Goal: Find specific page/section: Find specific page/section

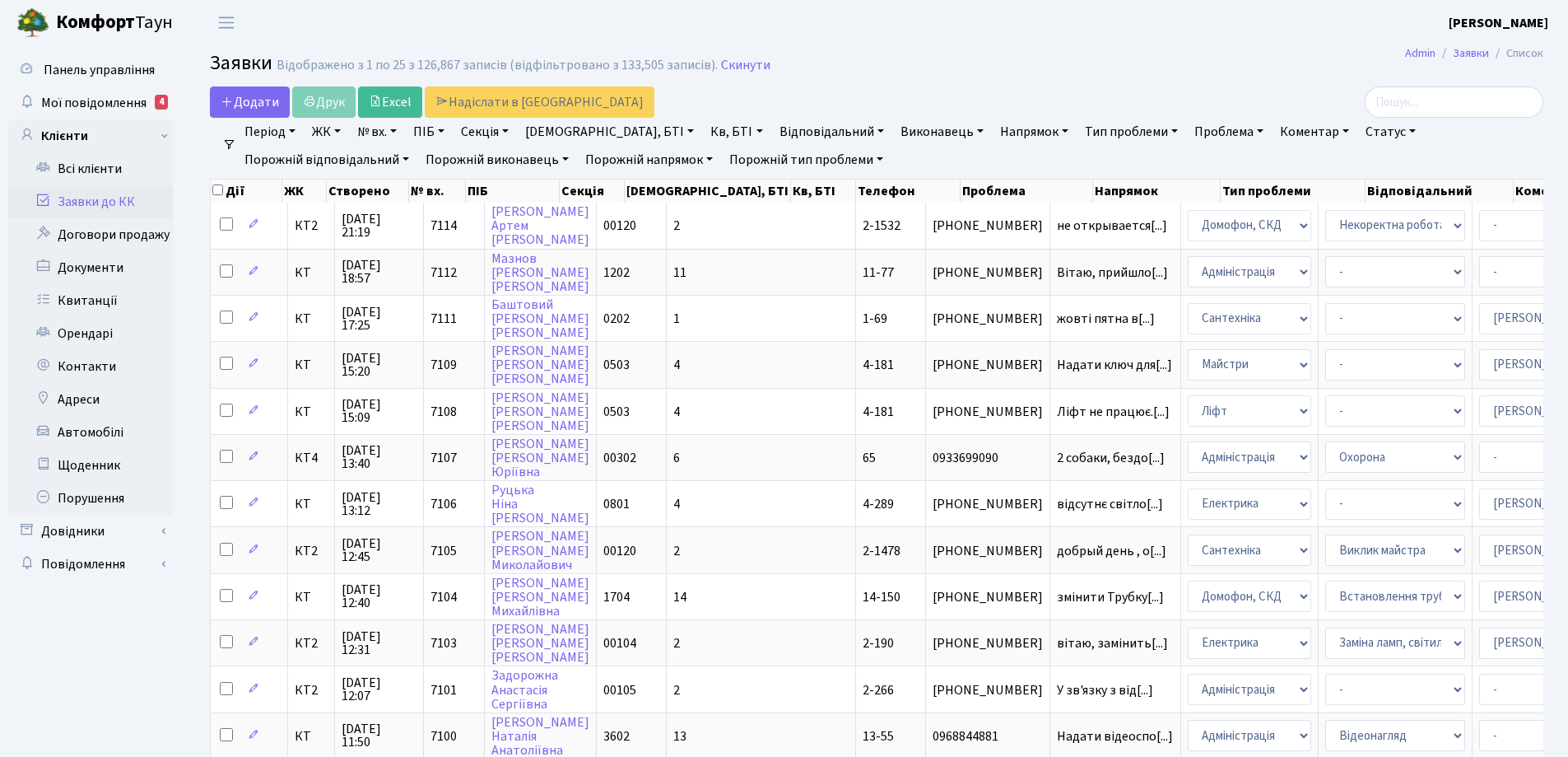
select select "25"
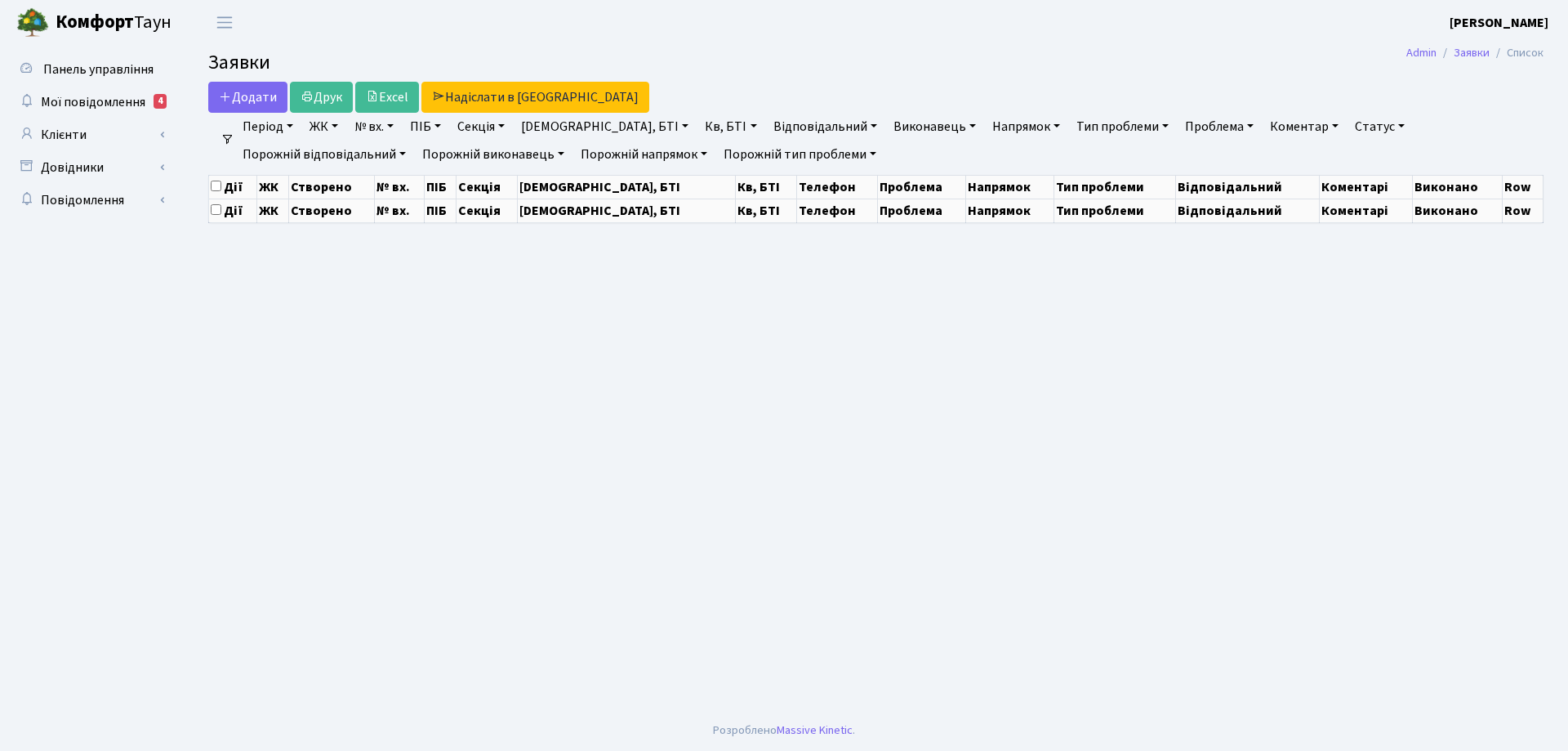
select select "25"
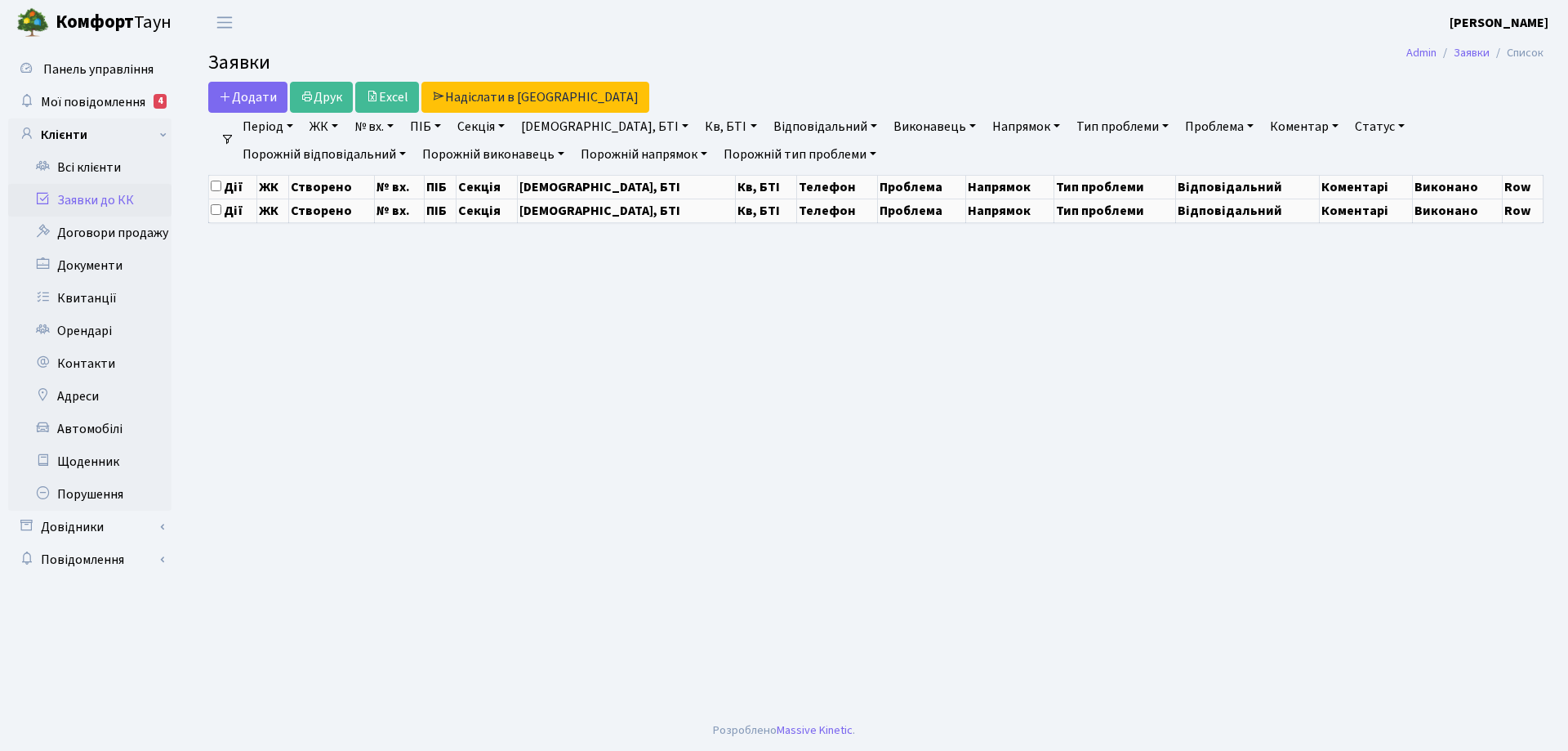
select select "25"
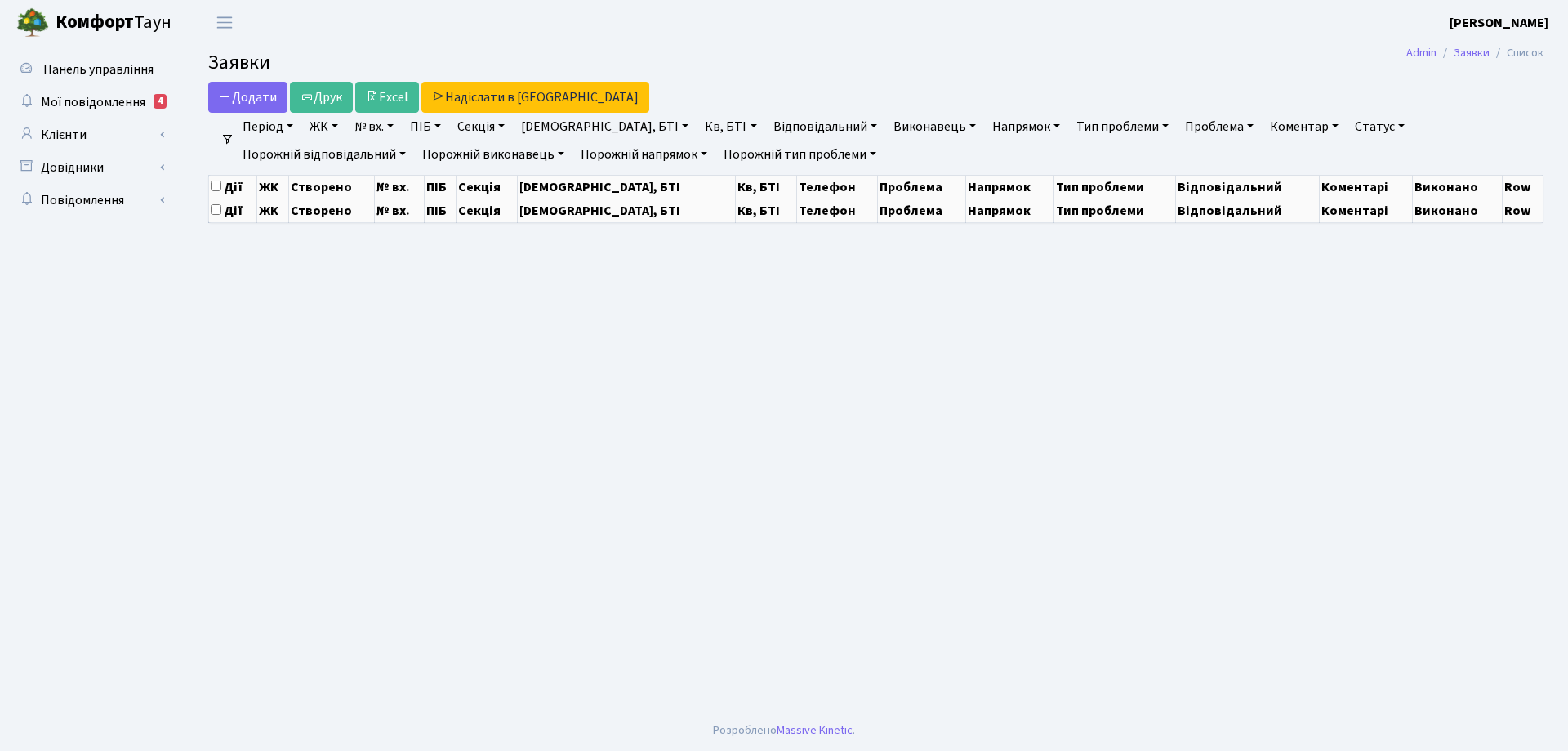
select select "25"
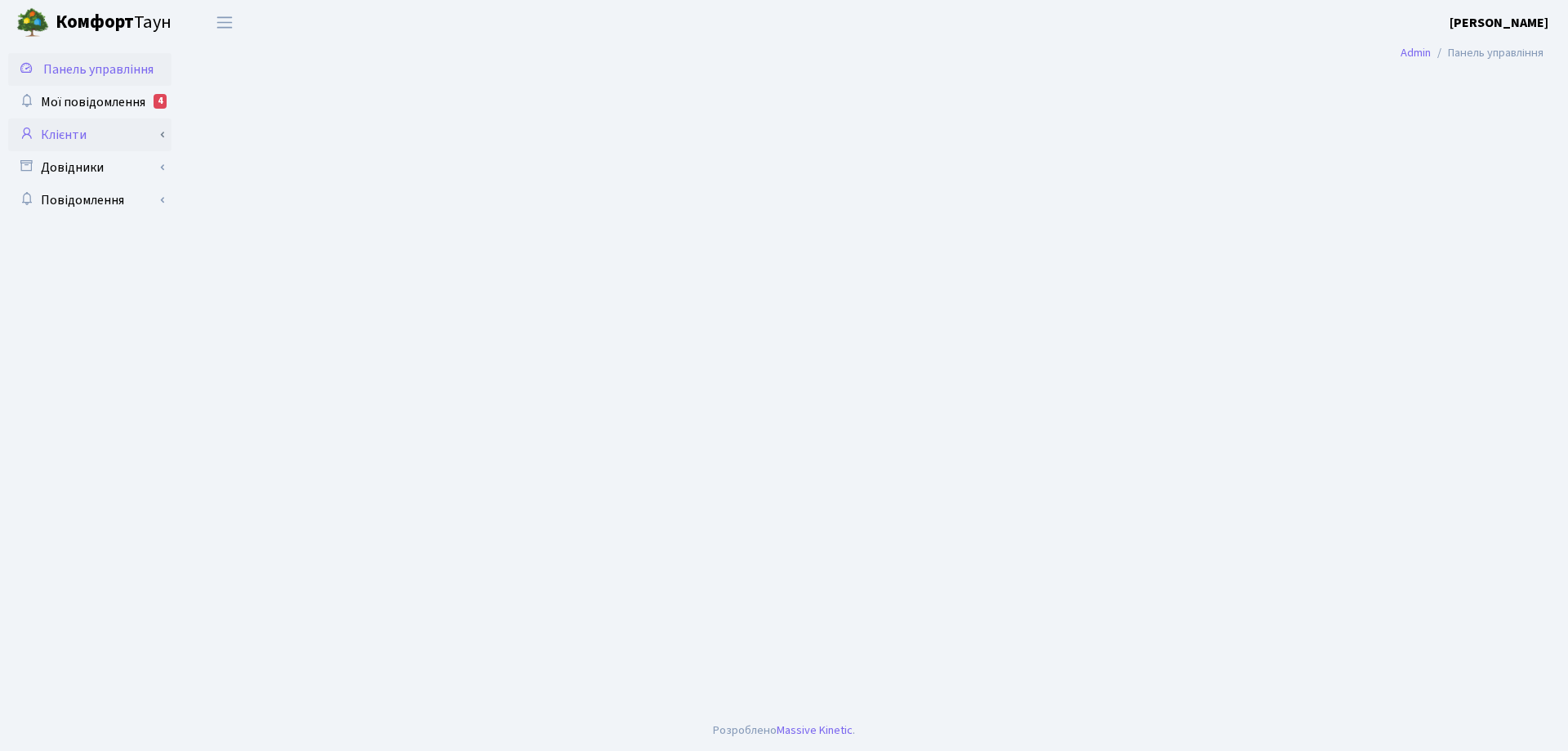
click at [68, 135] on link "Клієнти" at bounding box center [89, 134] width 163 height 32
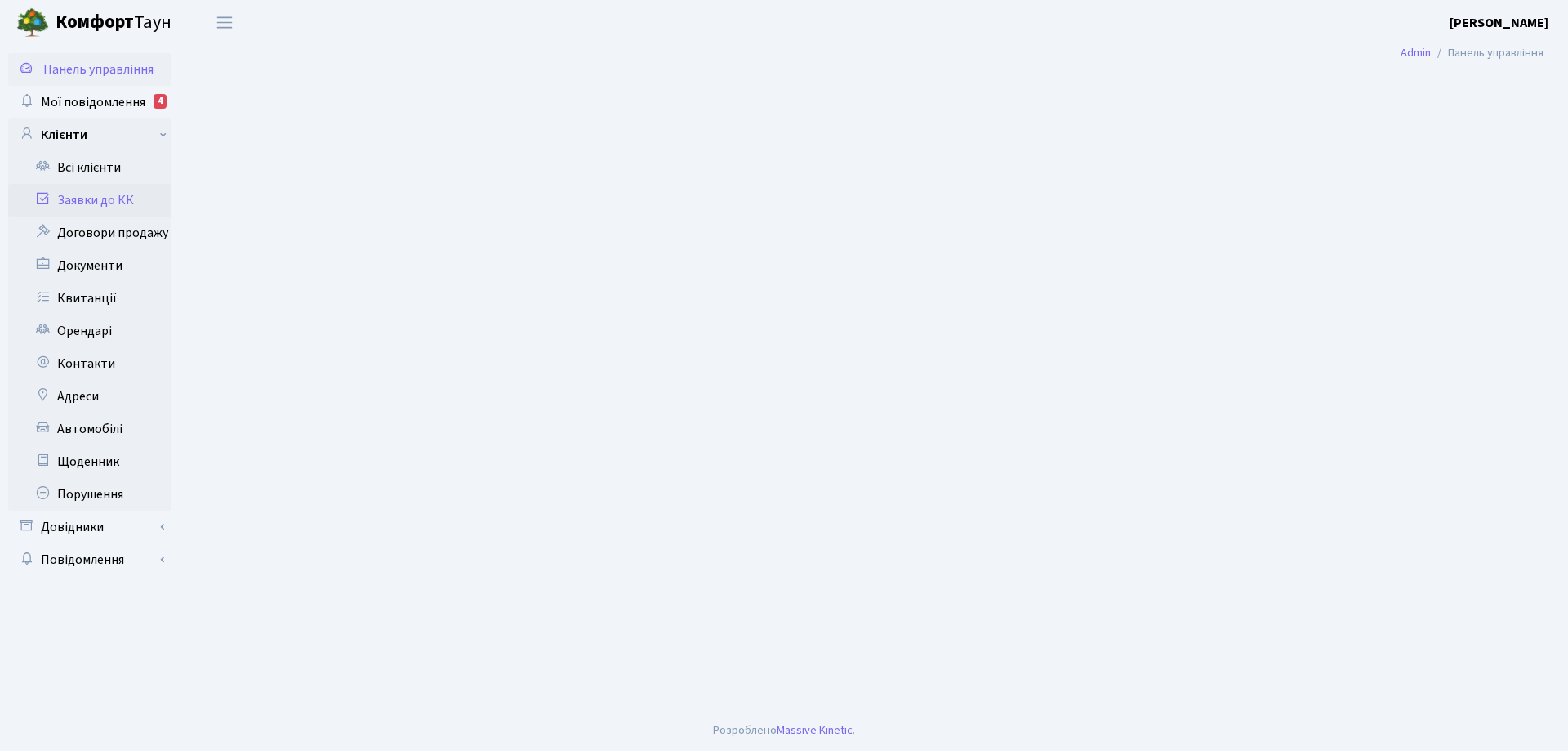
click at [81, 203] on link "Заявки до КК" at bounding box center [89, 200] width 163 height 32
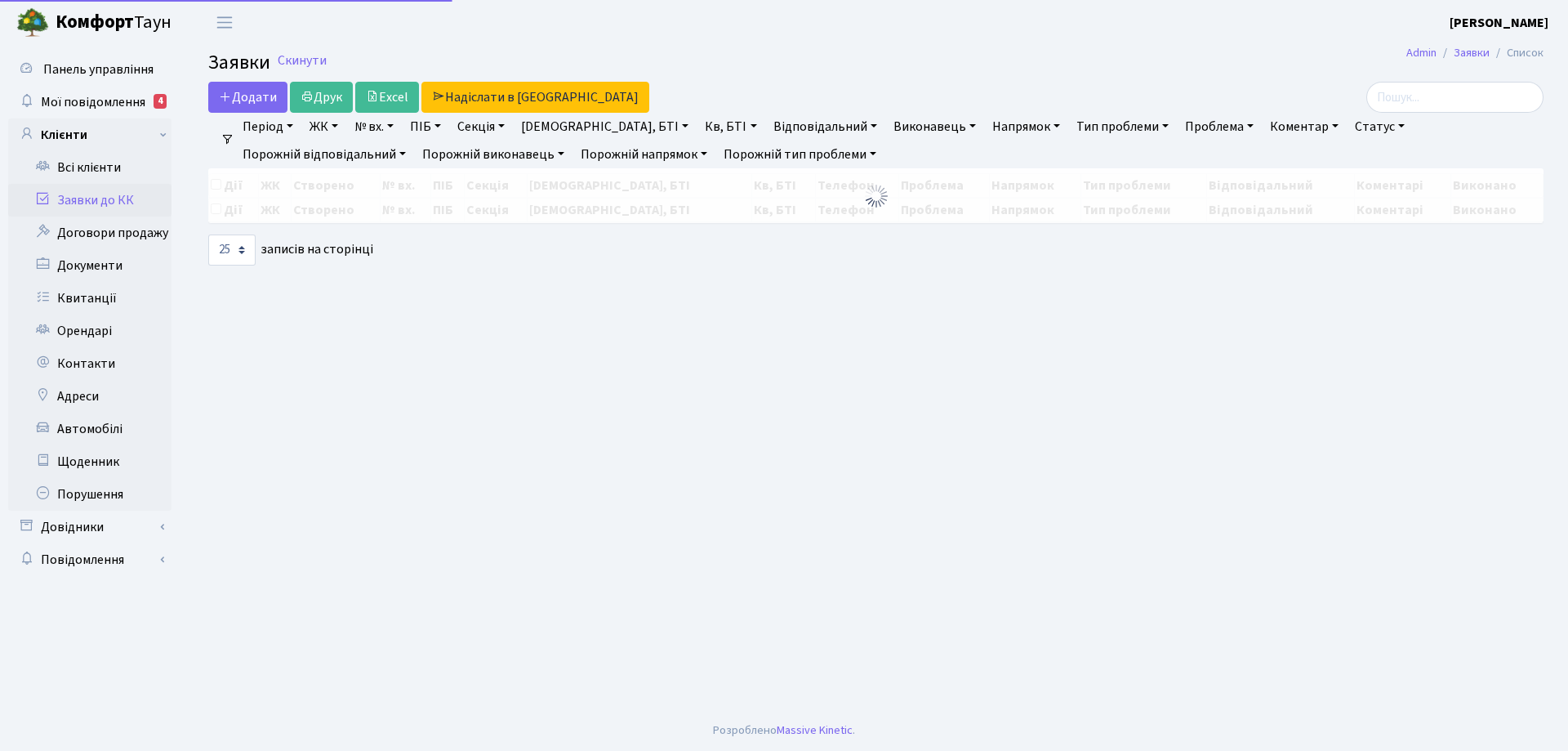
select select "25"
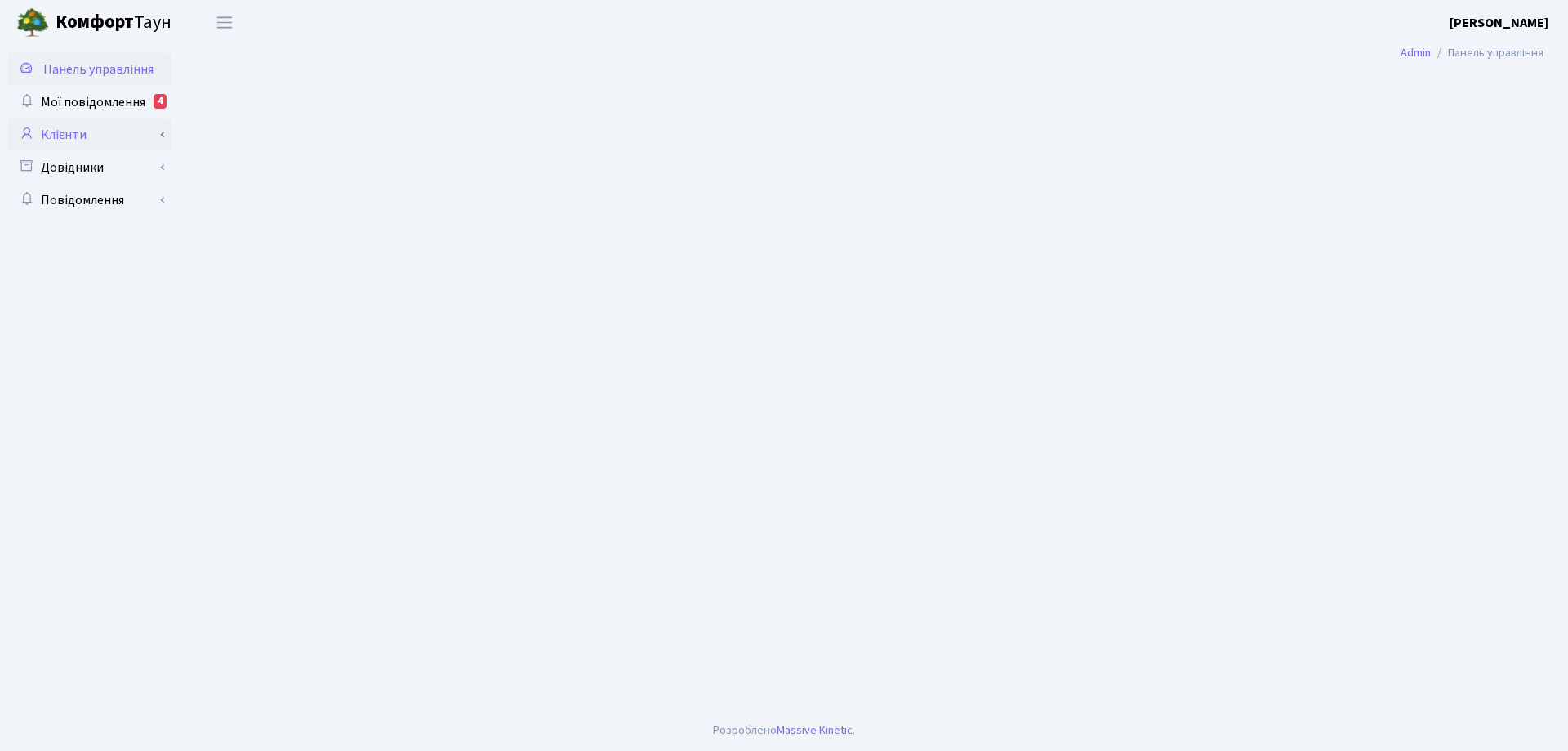
click at [64, 137] on link "Клієнти" at bounding box center [89, 134] width 163 height 32
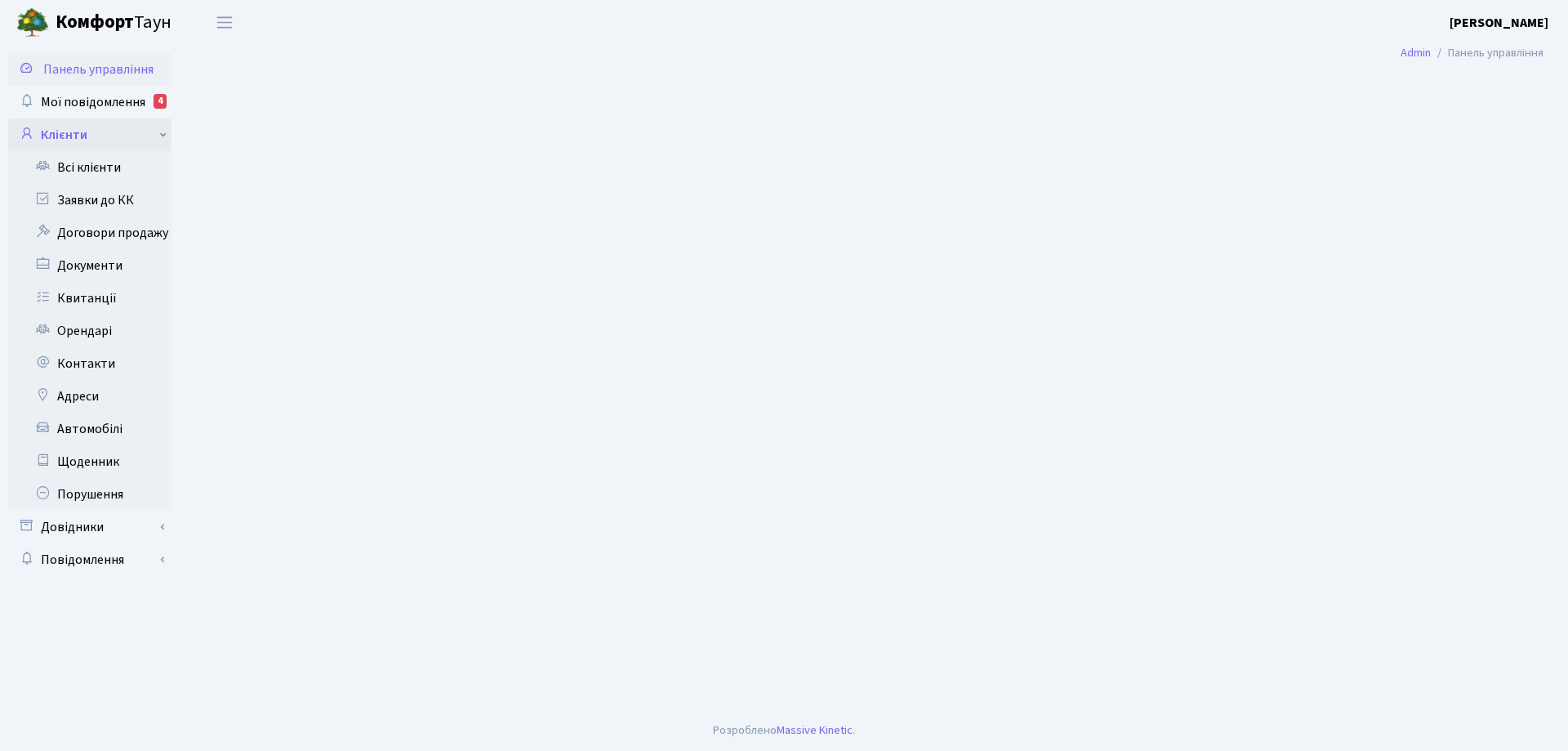
click at [64, 137] on link "Клієнти" at bounding box center [89, 134] width 163 height 32
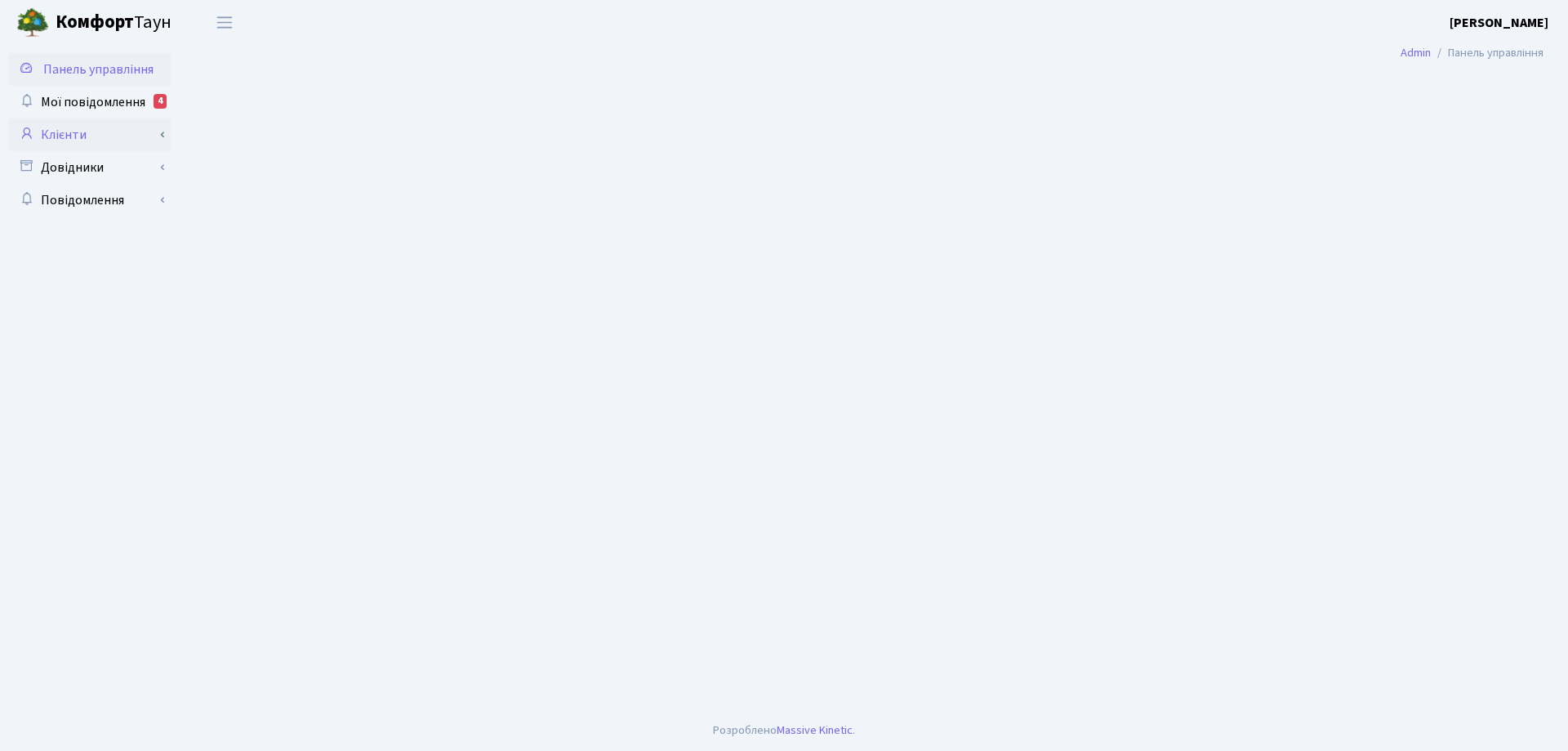
click at [84, 136] on link "Клієнти" at bounding box center [89, 134] width 163 height 32
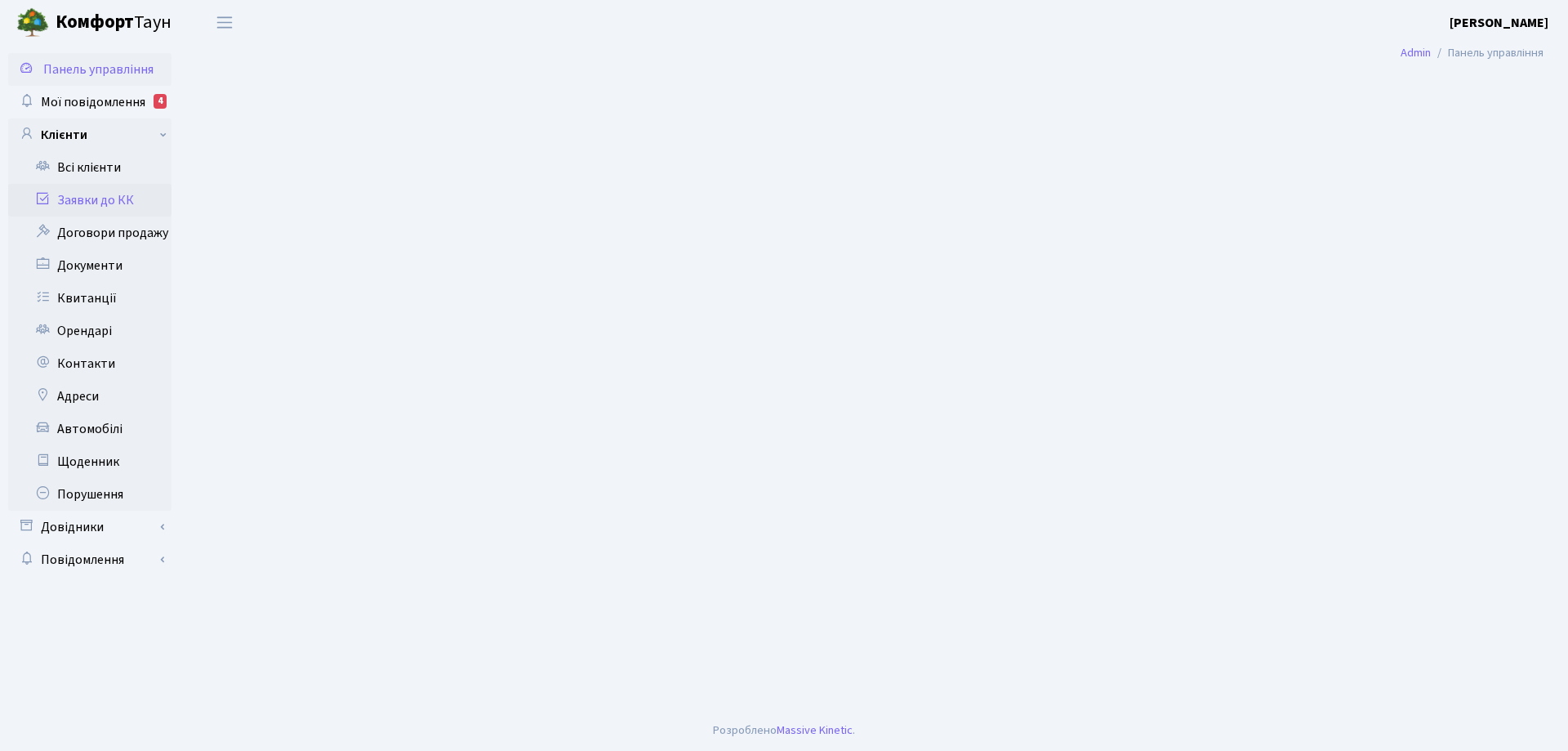
click at [116, 207] on link "Заявки до КК" at bounding box center [89, 200] width 163 height 32
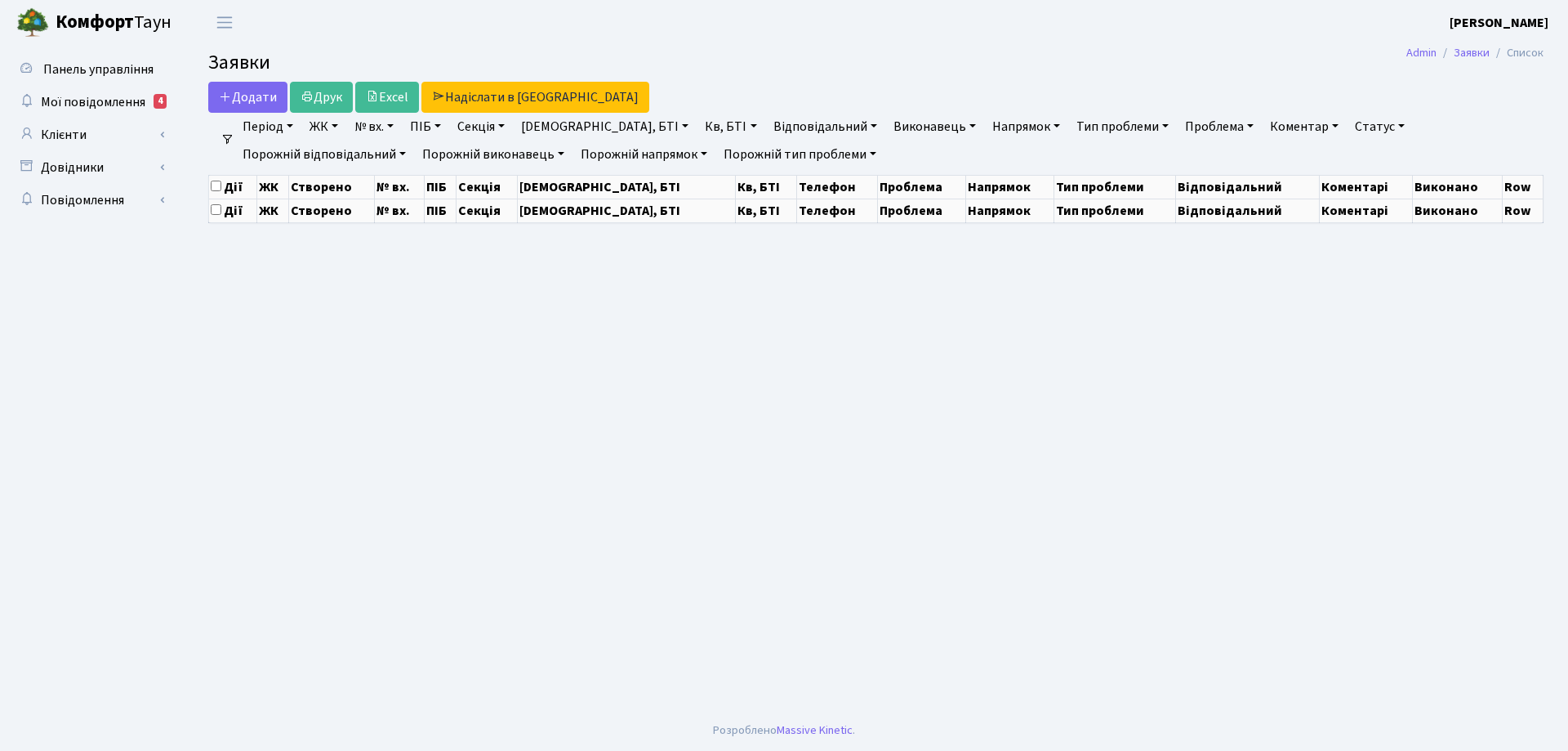
select select "25"
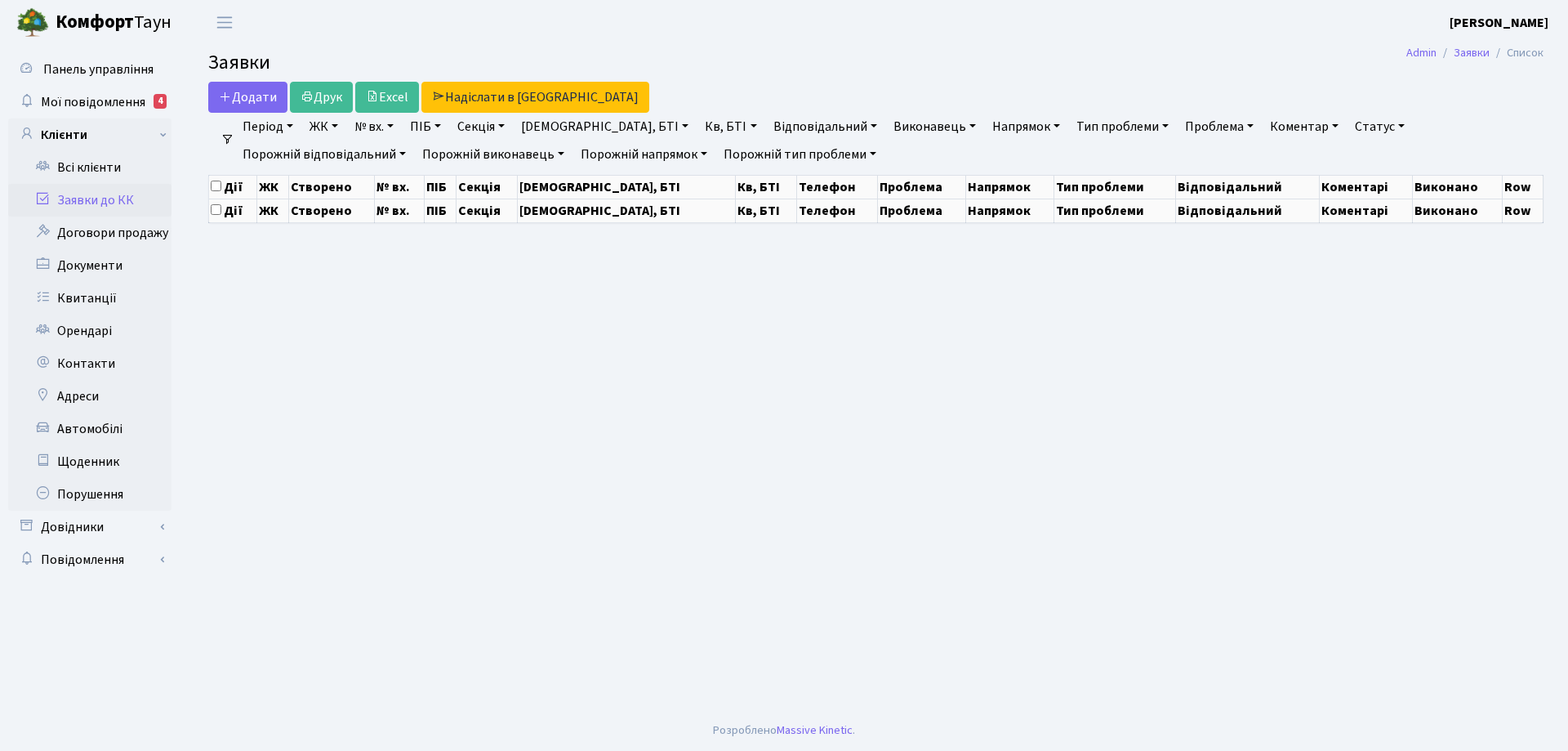
select select "25"
